Goal: Information Seeking & Learning: Learn about a topic

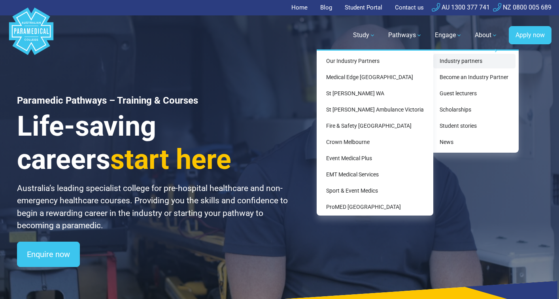
click at [459, 66] on link "Industry partners" at bounding box center [474, 61] width 82 height 15
click at [412, 57] on link "Our Industry Partners" at bounding box center [375, 61] width 110 height 15
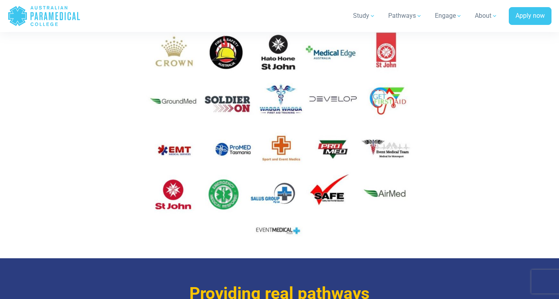
scroll to position [277, 0]
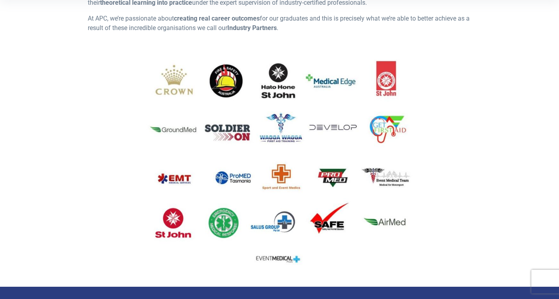
click at [280, 87] on img at bounding box center [280, 163] width 384 height 216
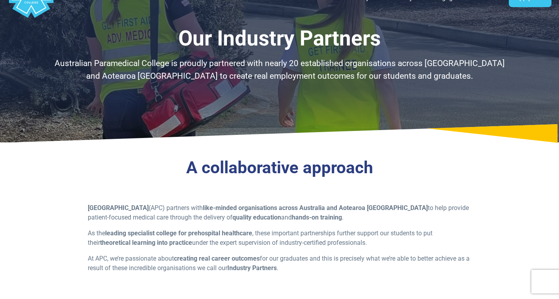
scroll to position [0, 0]
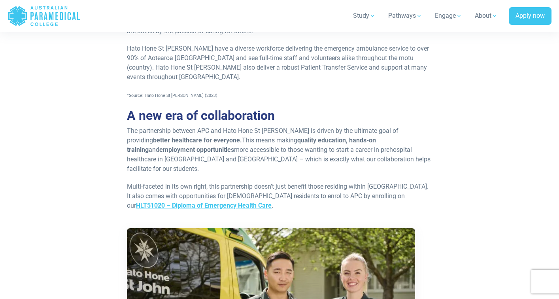
scroll to position [343, 0]
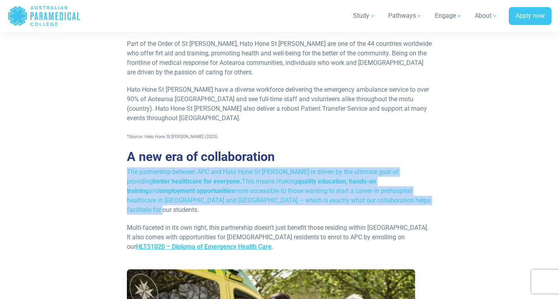
drag, startPoint x: 372, startPoint y: 182, endPoint x: 125, endPoint y: 155, distance: 248.2
copy span "The partnership between APC and Hato Hone St John is driven by the ultimate goa…"
